Goal: Transaction & Acquisition: Obtain resource

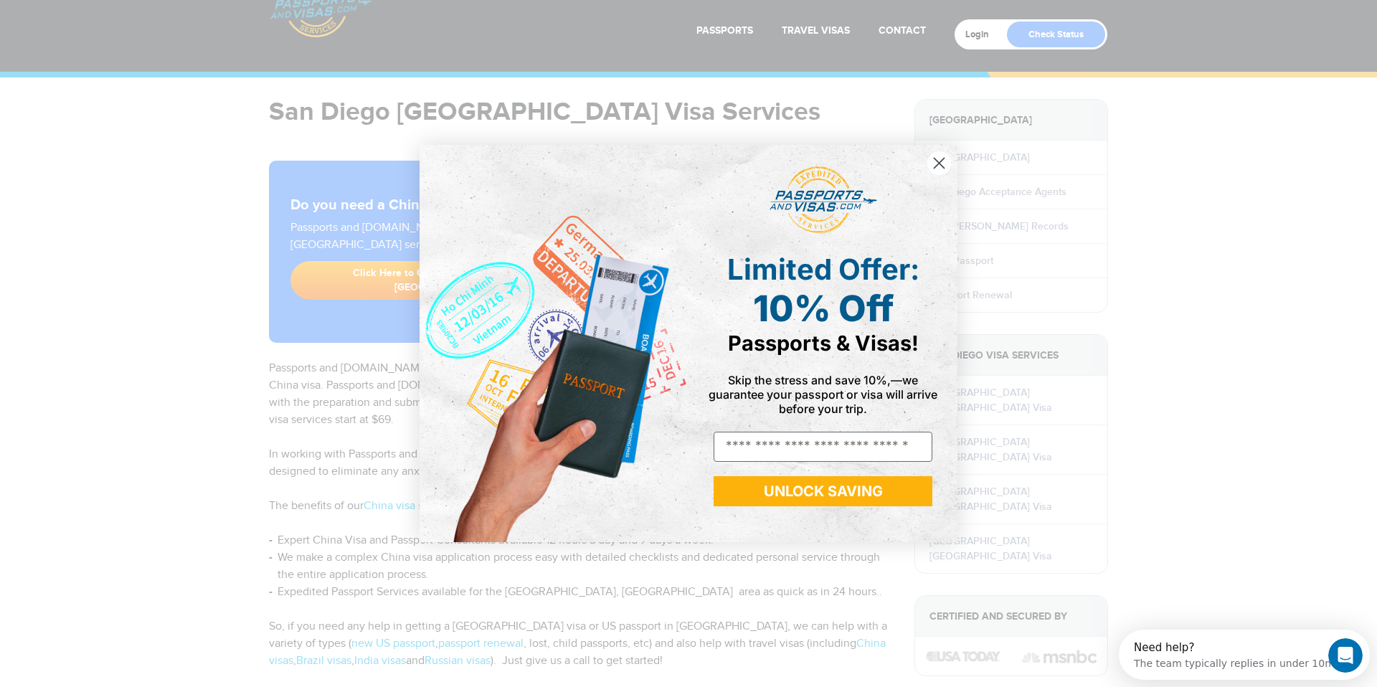
click at [943, 161] on circle "Close dialog" at bounding box center [939, 163] width 24 height 24
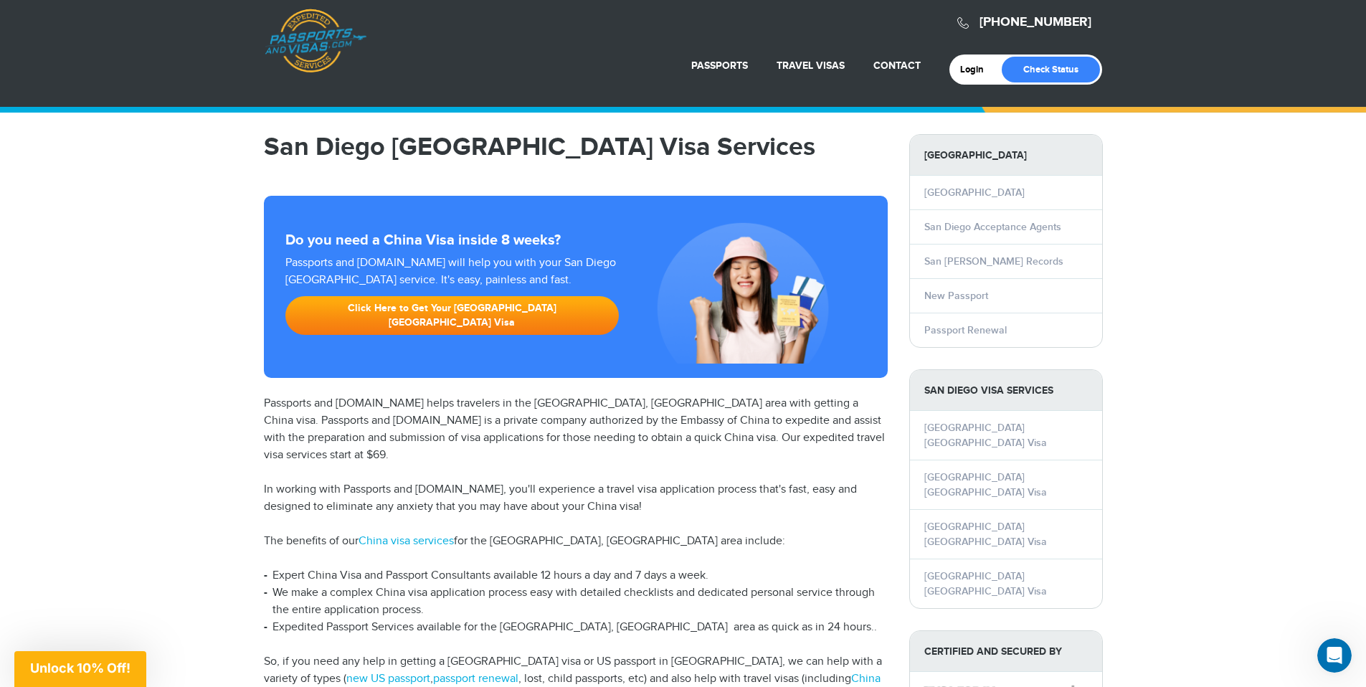
scroll to position [94, 0]
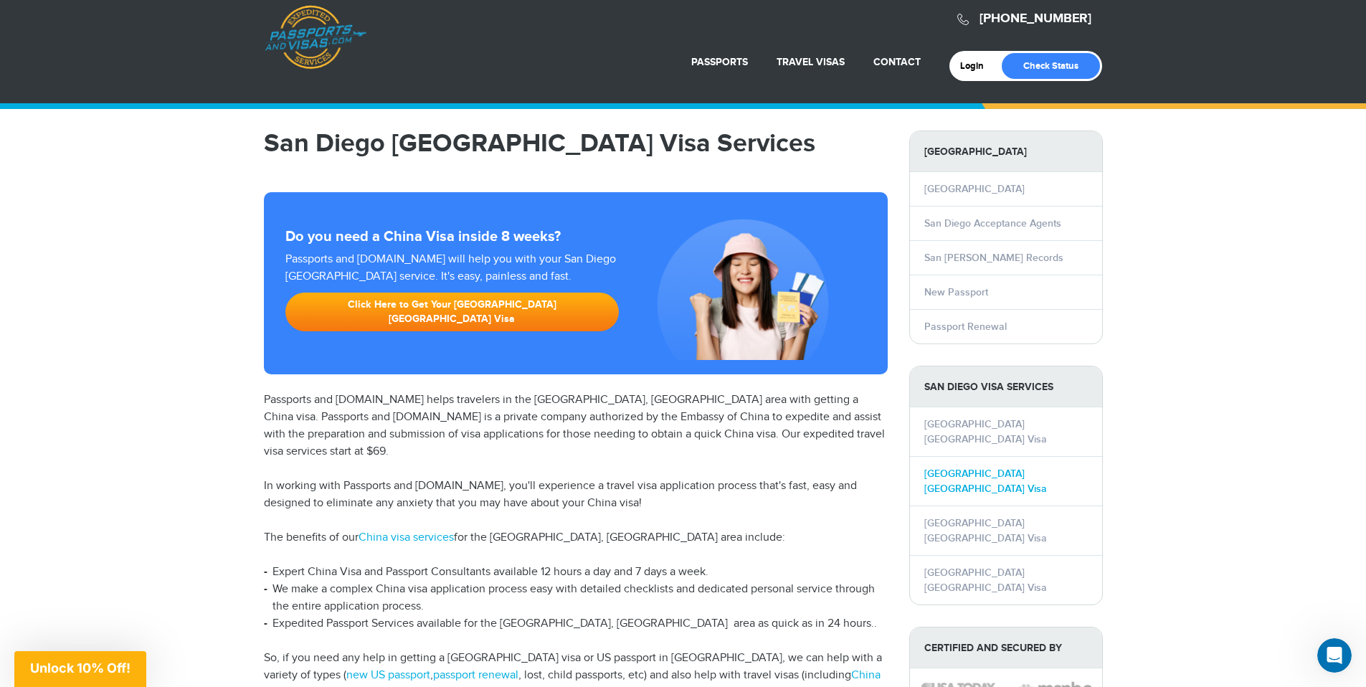
click at [970, 468] on link "[GEOGRAPHIC_DATA] [GEOGRAPHIC_DATA] Visa" at bounding box center [986, 481] width 123 height 27
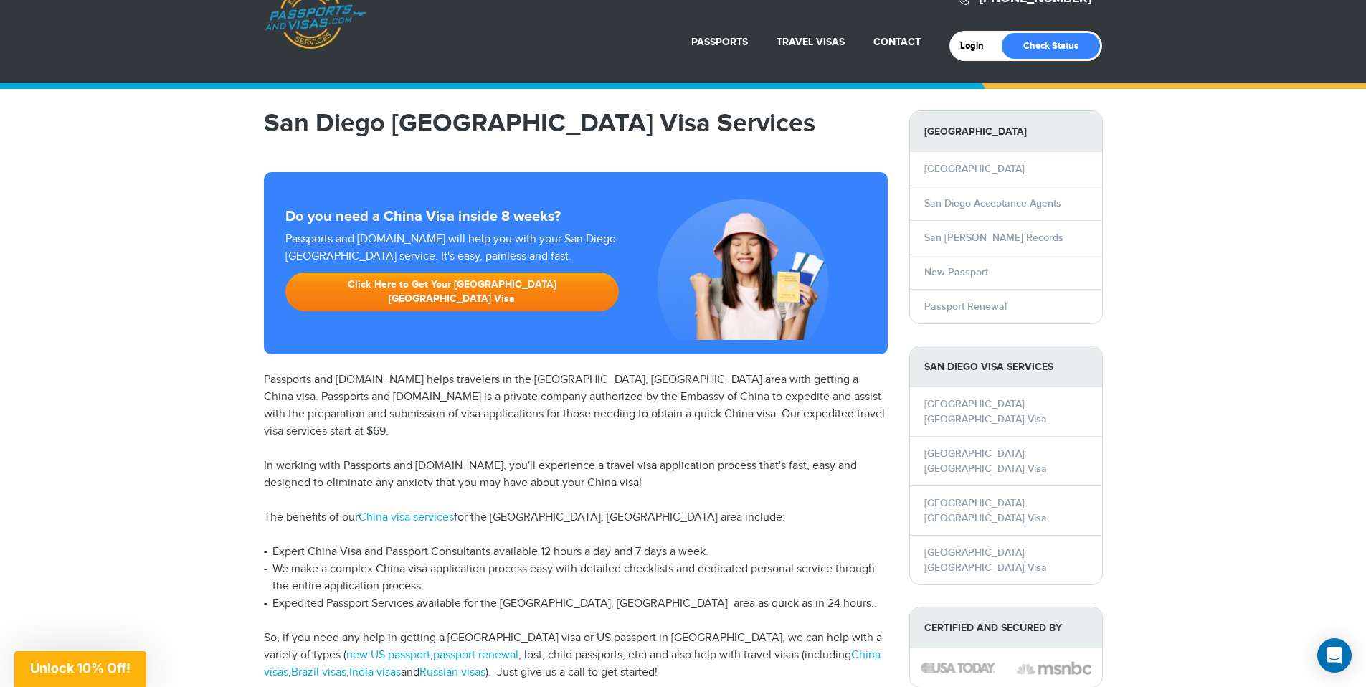
click at [400, 273] on link "Click Here to Get Your San Diego China Visa" at bounding box center [452, 292] width 334 height 39
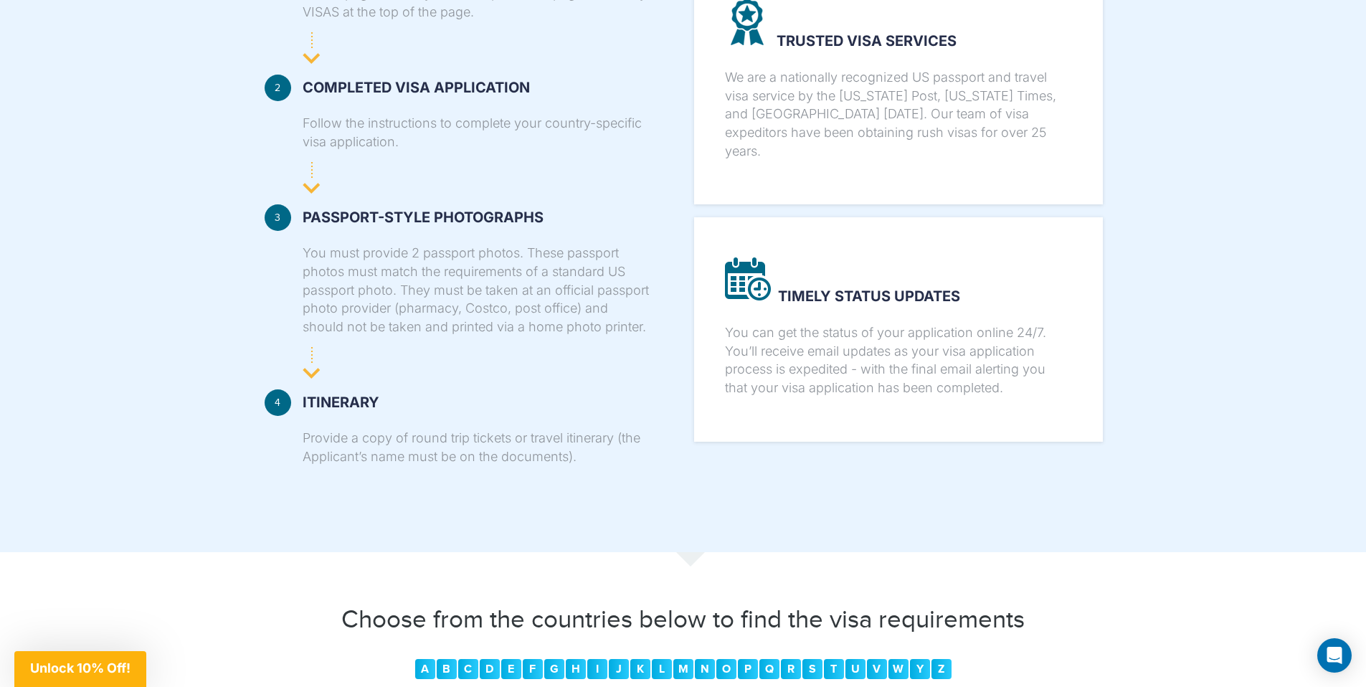
scroll to position [1087, 0]
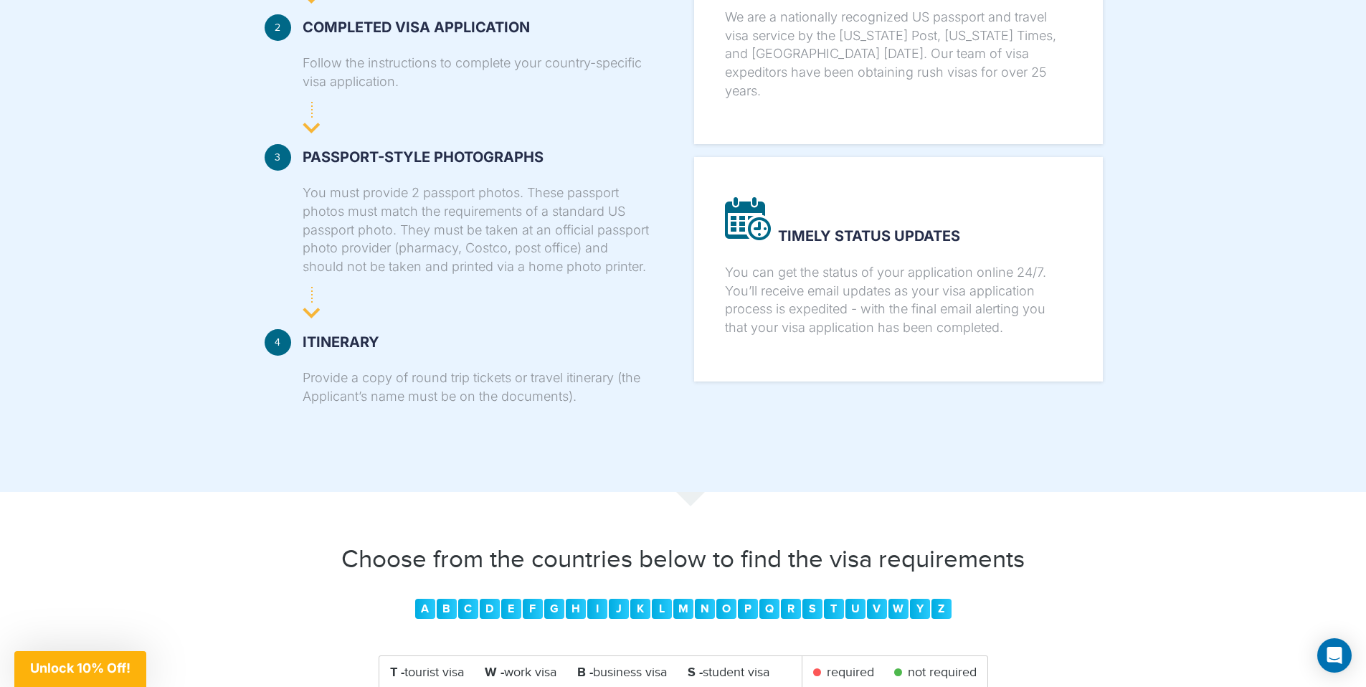
click at [471, 599] on link "C" at bounding box center [468, 609] width 20 height 20
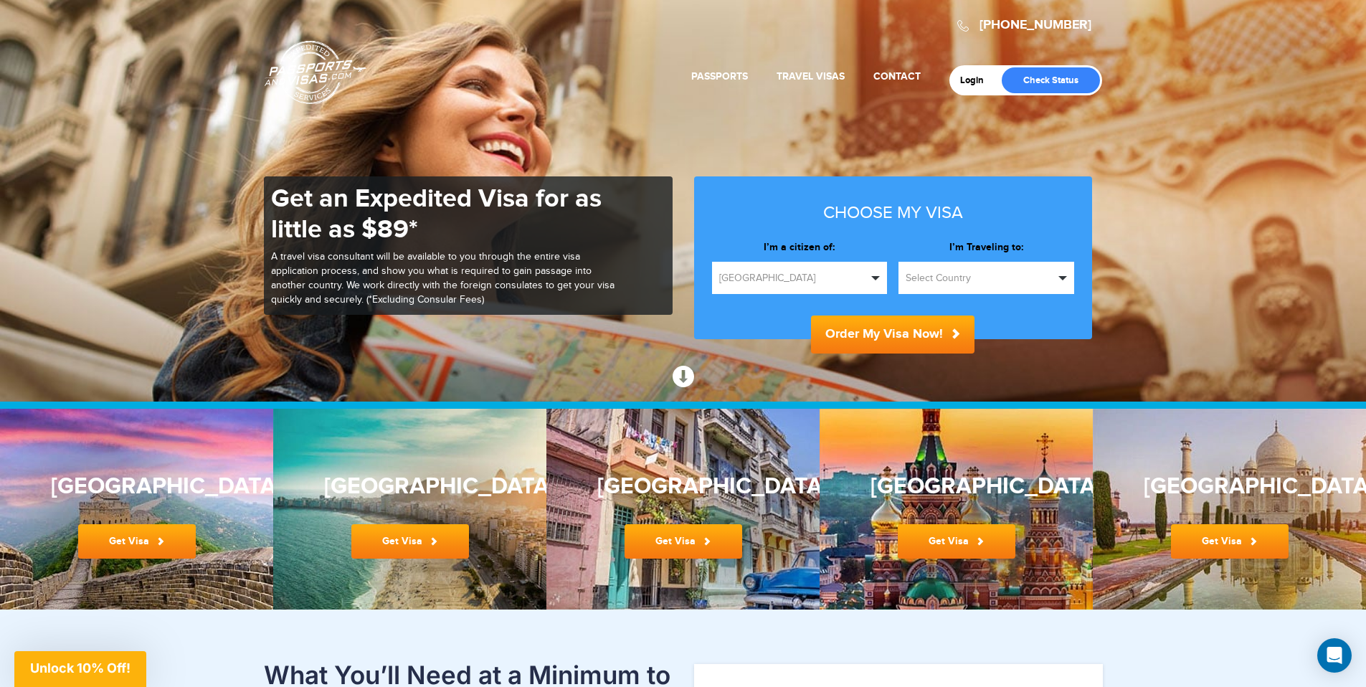
scroll to position [110, 0]
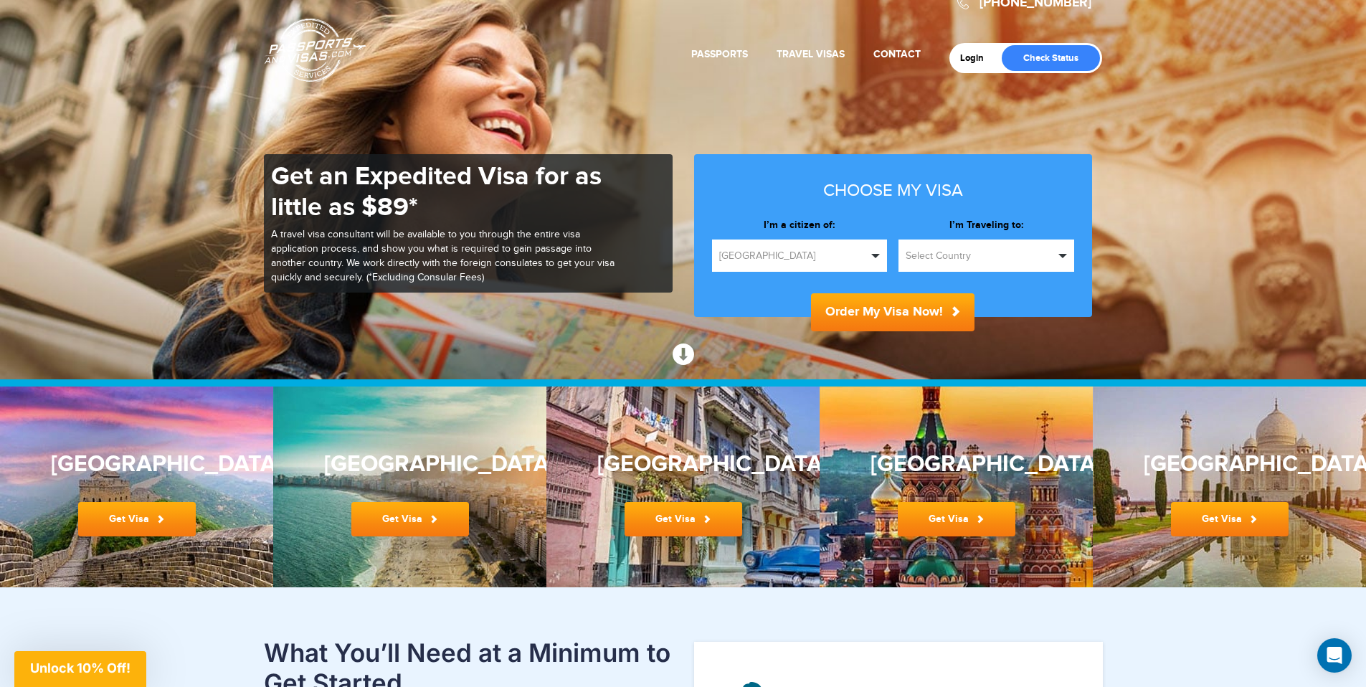
click at [880, 240] on button "United States" at bounding box center [800, 256] width 176 height 32
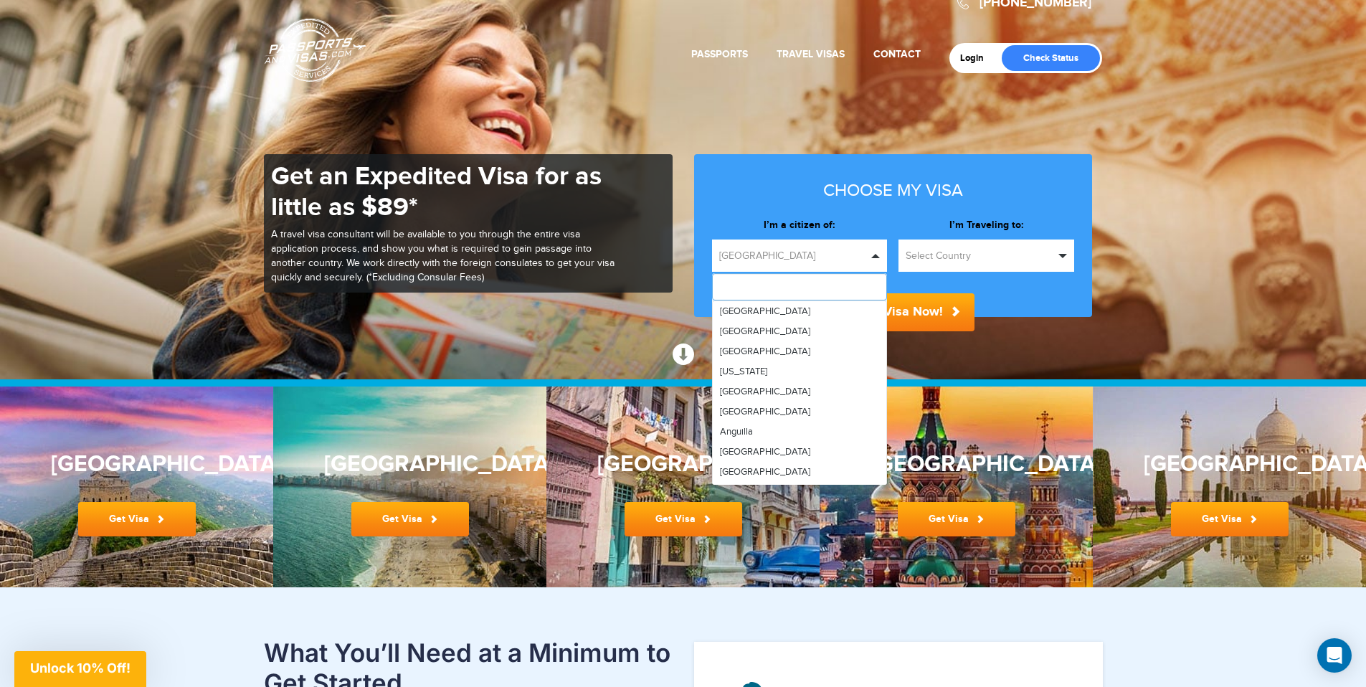
click at [757, 273] on input "text" at bounding box center [800, 286] width 176 height 27
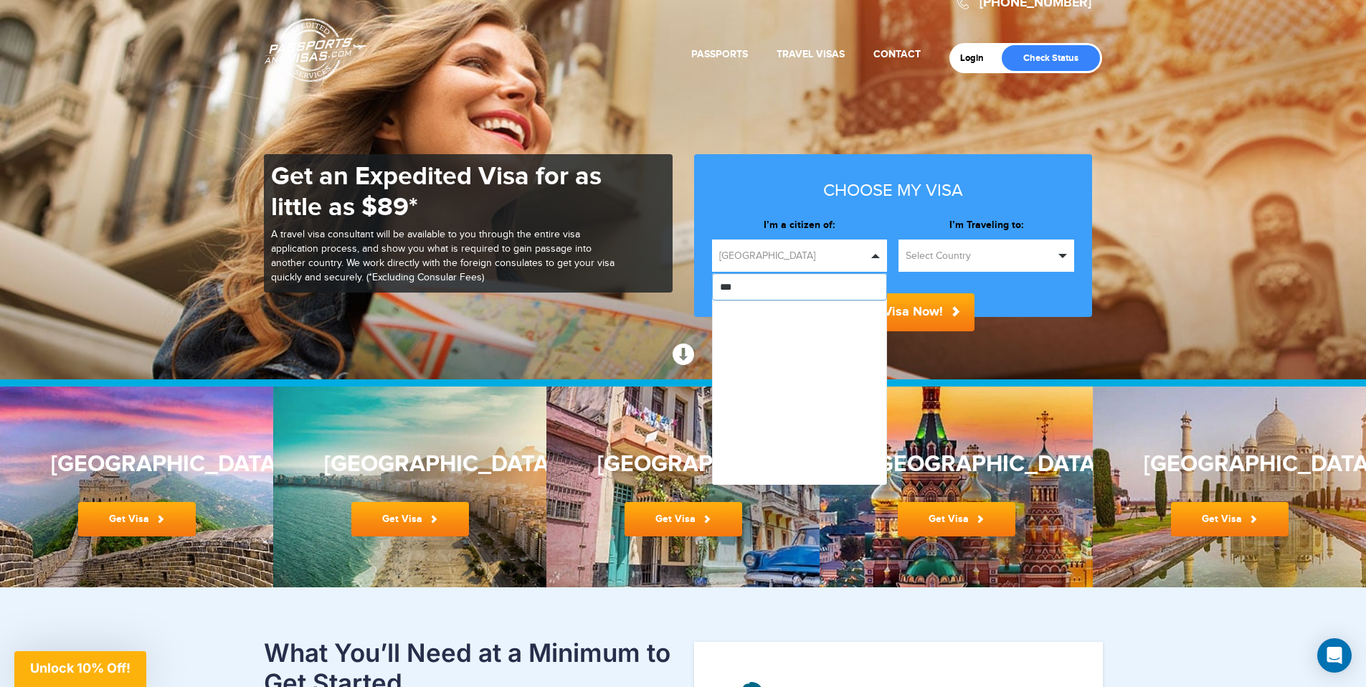
type input "***"
click at [879, 240] on button "United States" at bounding box center [800, 256] width 176 height 32
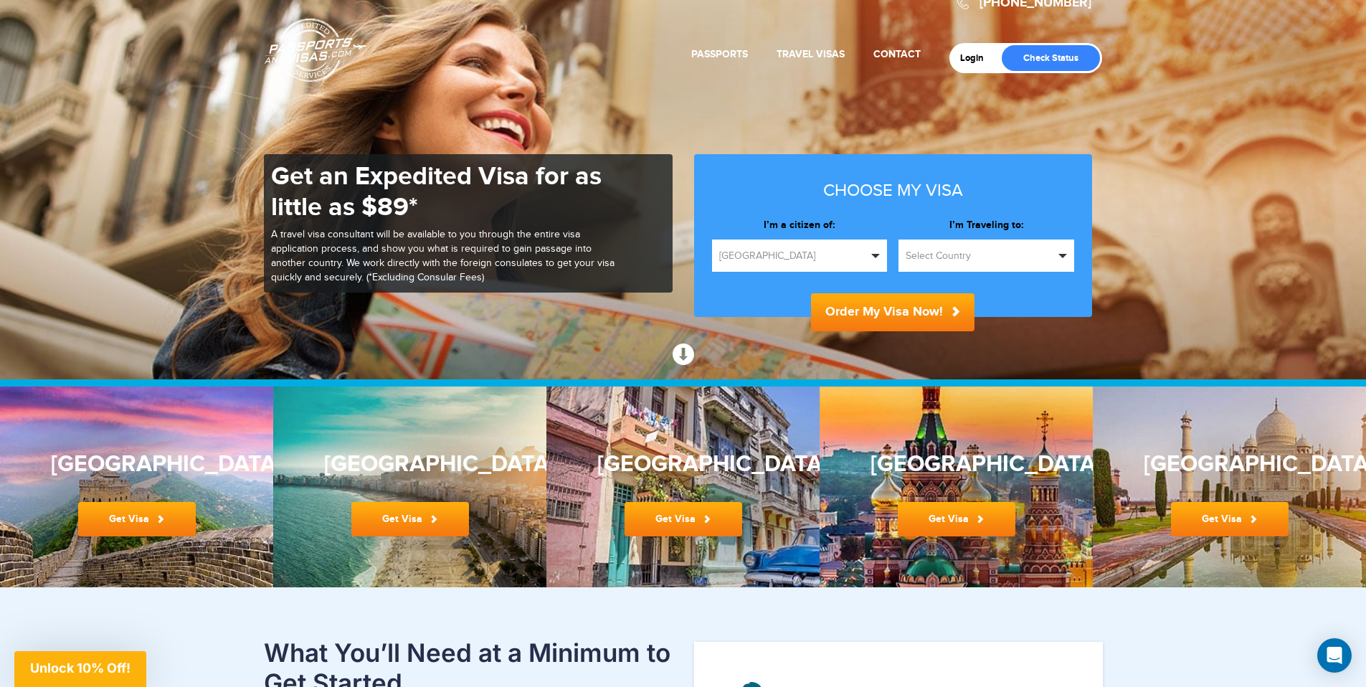
click at [995, 240] on button "Select Country" at bounding box center [987, 256] width 176 height 32
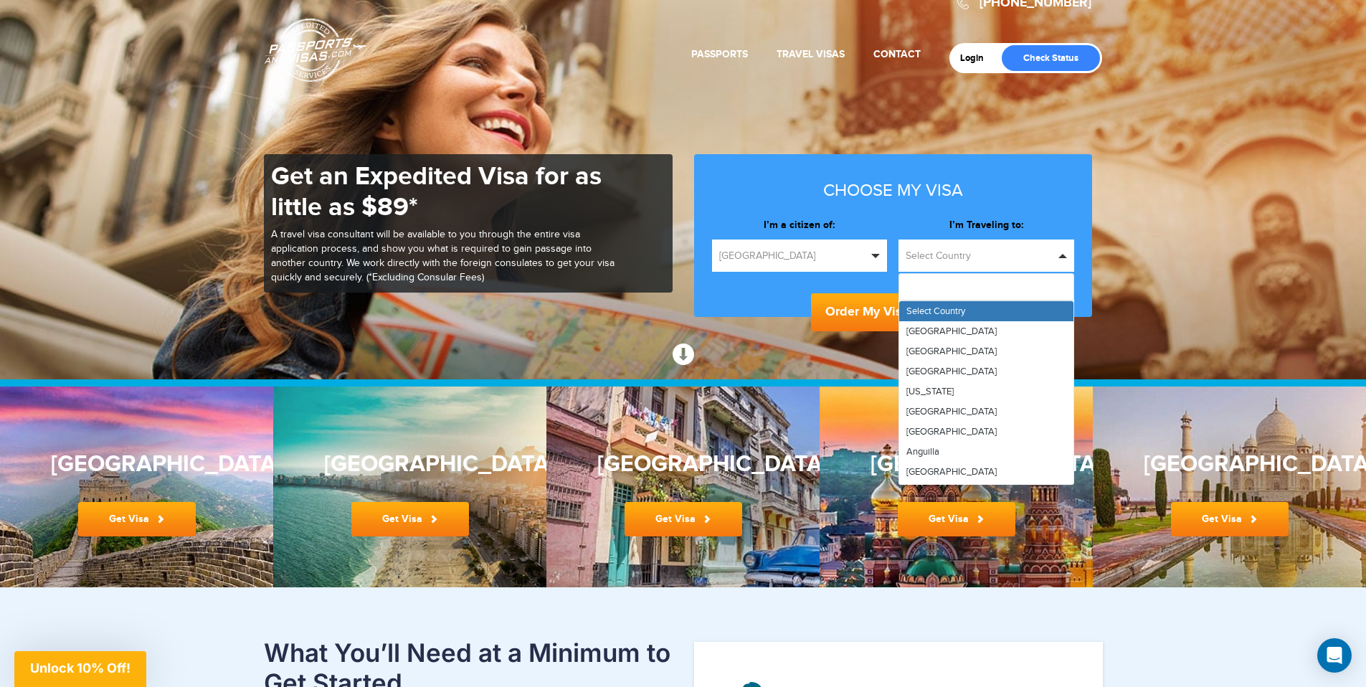
click at [971, 249] on span "Select Country" at bounding box center [980, 256] width 148 height 14
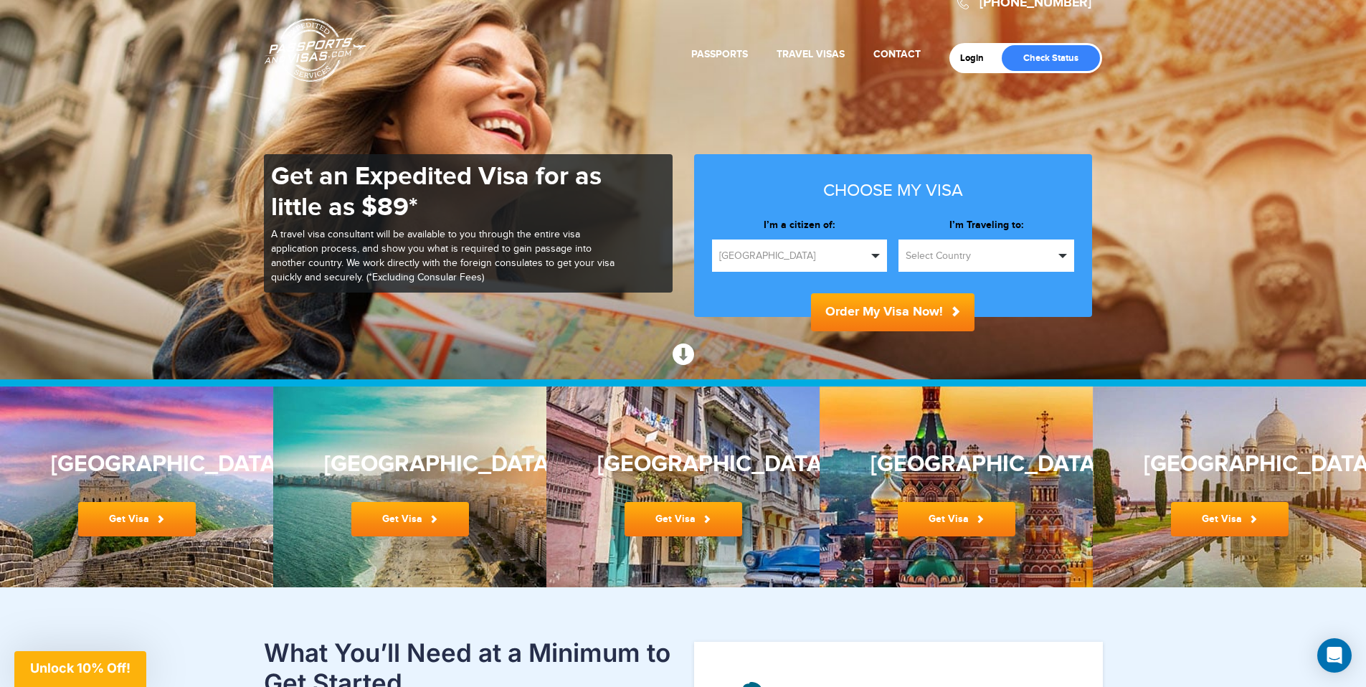
click at [939, 240] on button "Select Country" at bounding box center [987, 256] width 176 height 32
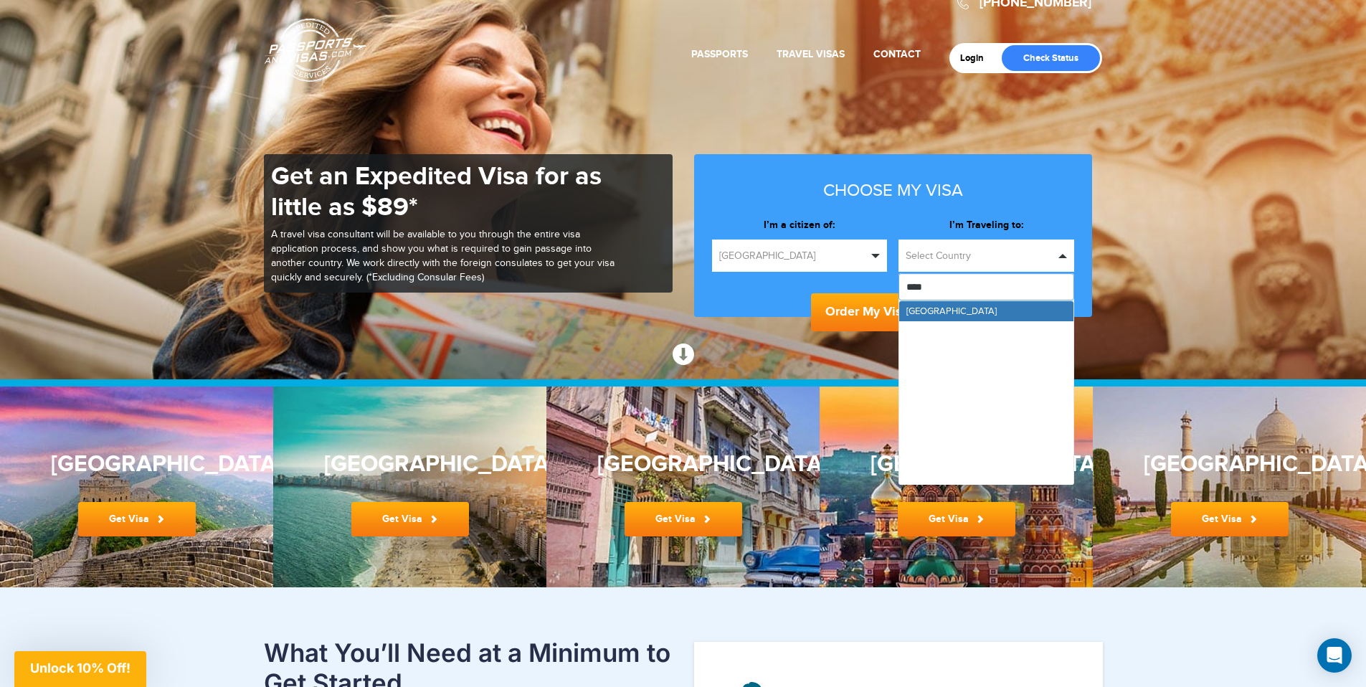
type input "*****"
click at [950, 301] on link "China" at bounding box center [986, 311] width 174 height 20
